Goal: Task Accomplishment & Management: Use online tool/utility

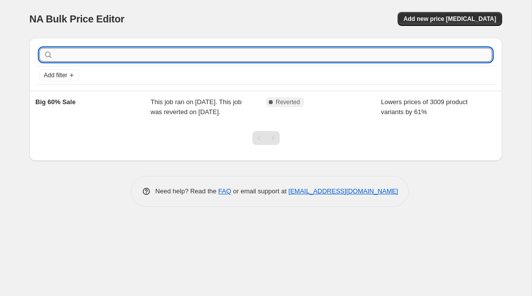
click at [110, 58] on input "text" at bounding box center [273, 55] width 437 height 14
type input "welby"
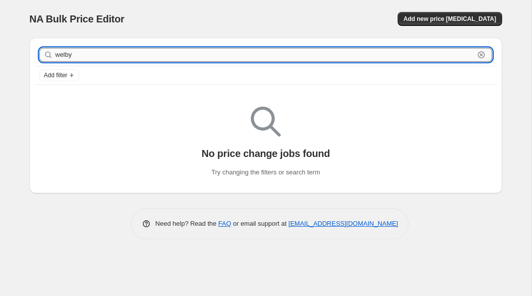
click at [98, 54] on input "welby" at bounding box center [264, 55] width 419 height 14
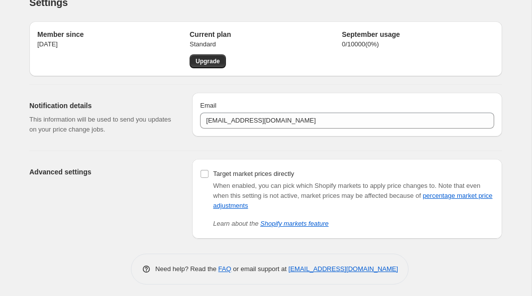
scroll to position [19, 0]
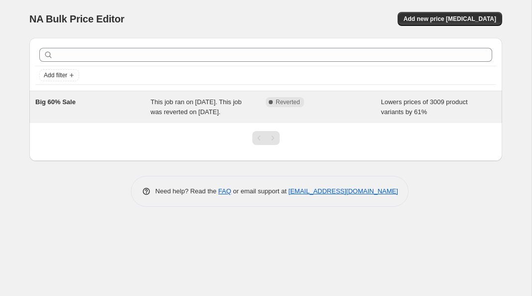
click at [202, 115] on span "This job ran on [DATE]. This job was reverted on [DATE]." at bounding box center [196, 106] width 91 height 17
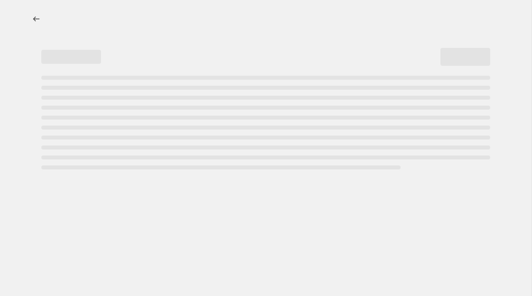
select select "percentage"
select select "collection"
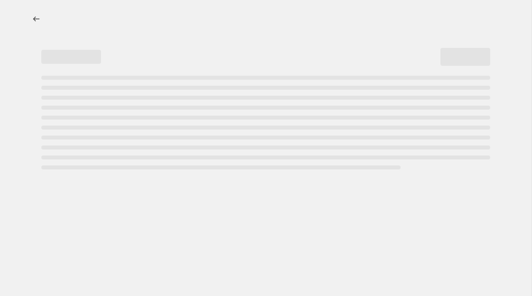
select select "collection"
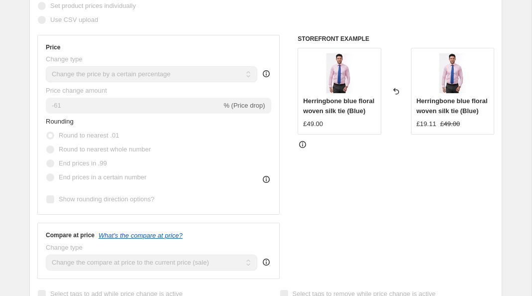
scroll to position [180, 0]
